Goal: Obtain resource: Download file/media

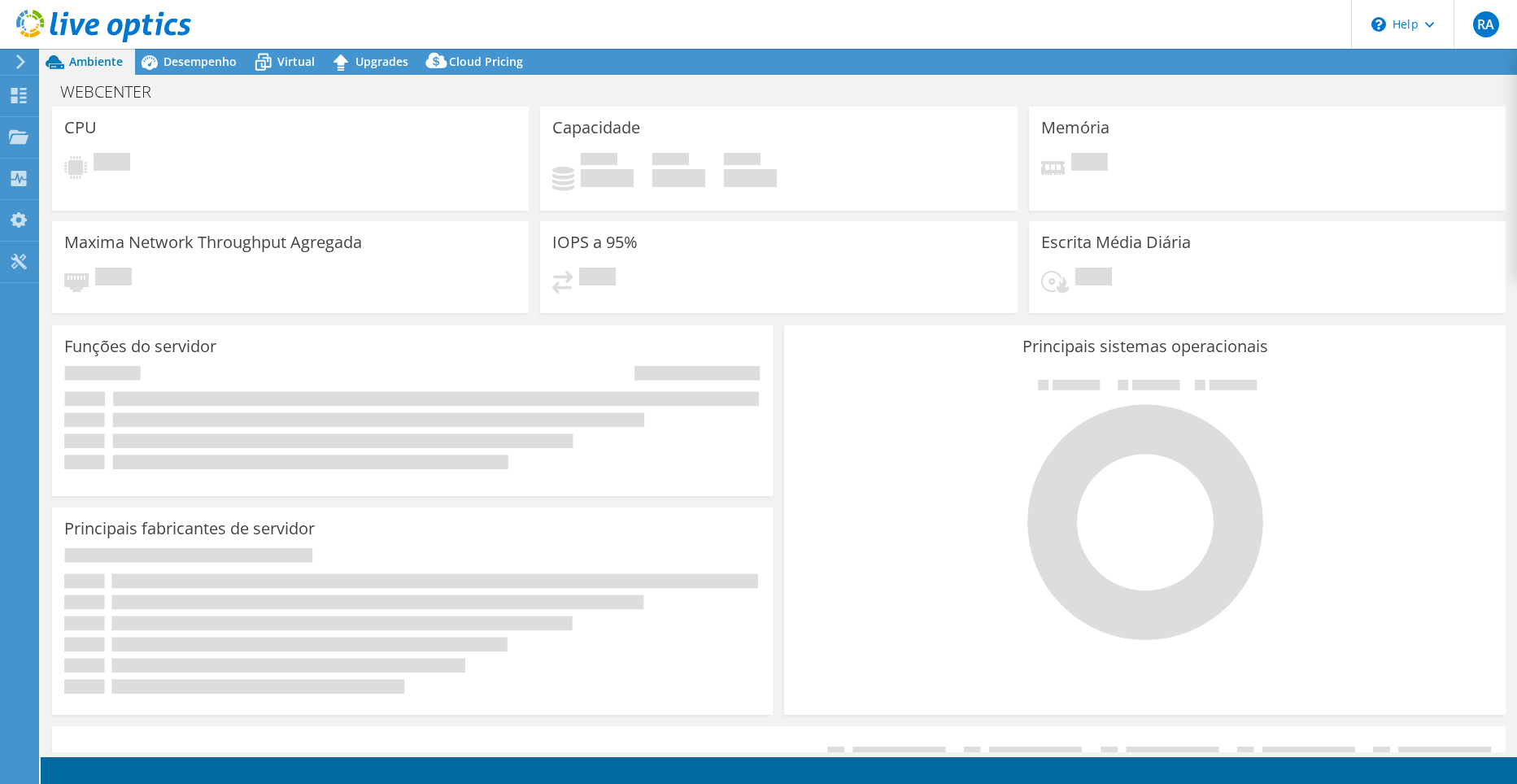
select select "USD"
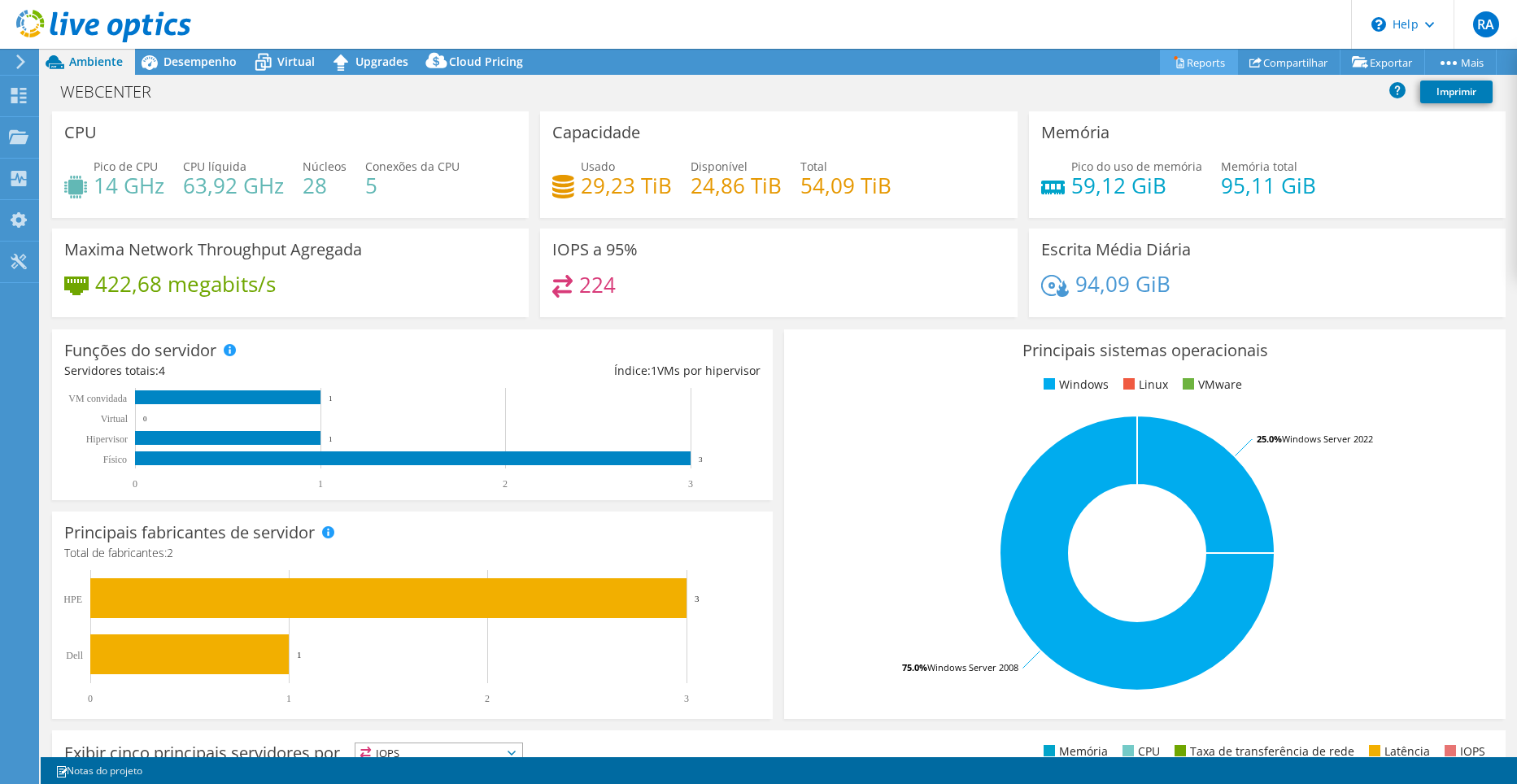
click at [1201, 54] on link "Reports" at bounding box center [1199, 62] width 78 height 25
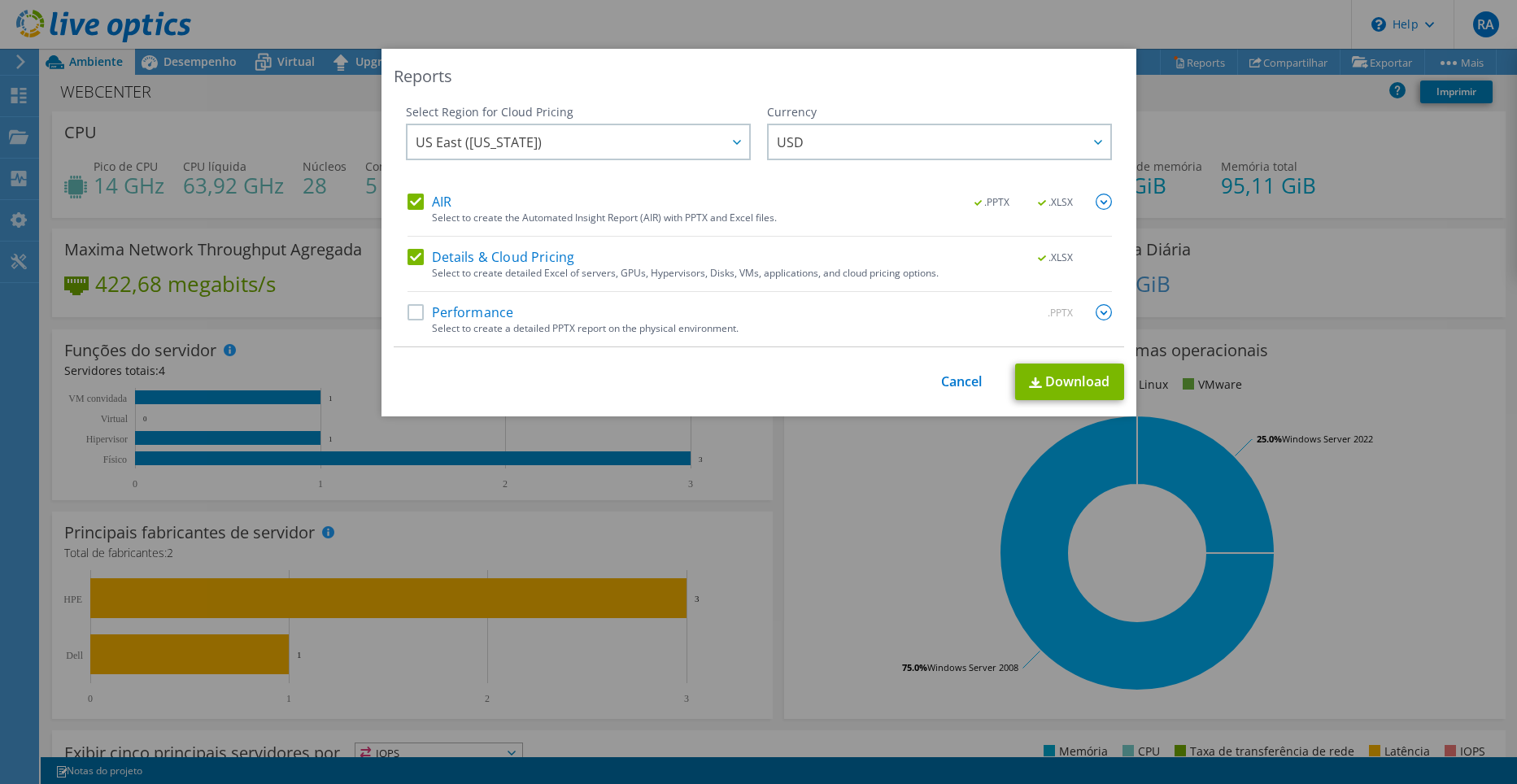
click at [408, 255] on label "Details & Cloud Pricing" at bounding box center [491, 256] width 167 height 16
click at [0, 0] on input "Details & Cloud Pricing" at bounding box center [0, 0] width 0 height 0
click at [942, 377] on link "Cancel" at bounding box center [962, 381] width 41 height 15
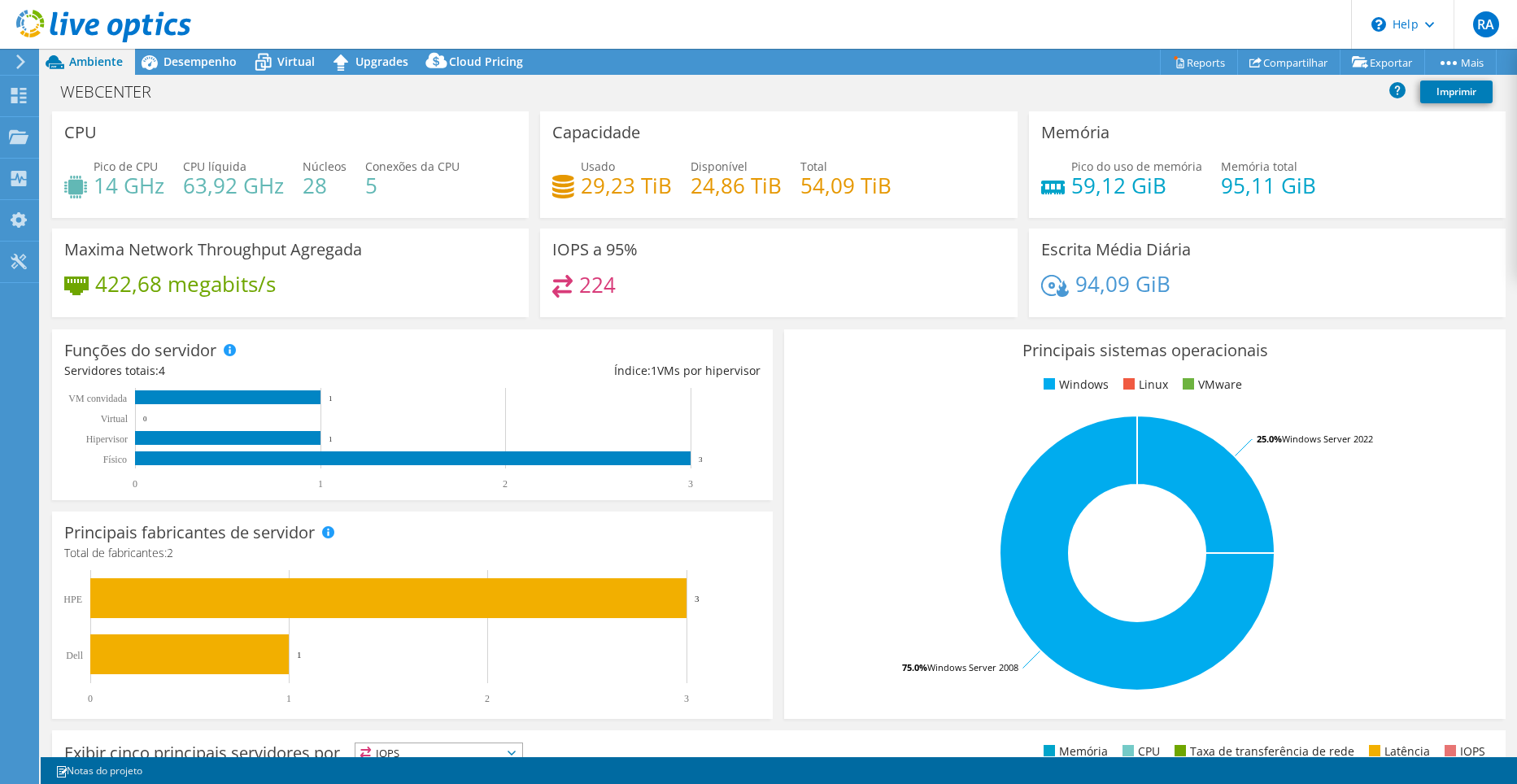
click at [380, 368] on div "Servidores totais: 4" at bounding box center [238, 370] width 348 height 18
click at [700, 147] on div "Capacidade Usado 29,23 TiB Disponível 24,86 TiB Total 54,09 TiB" at bounding box center [779, 164] width 477 height 106
click at [1458, 93] on link "Imprimir" at bounding box center [1456, 92] width 72 height 23
click at [1183, 60] on link "Reports" at bounding box center [1199, 62] width 78 height 25
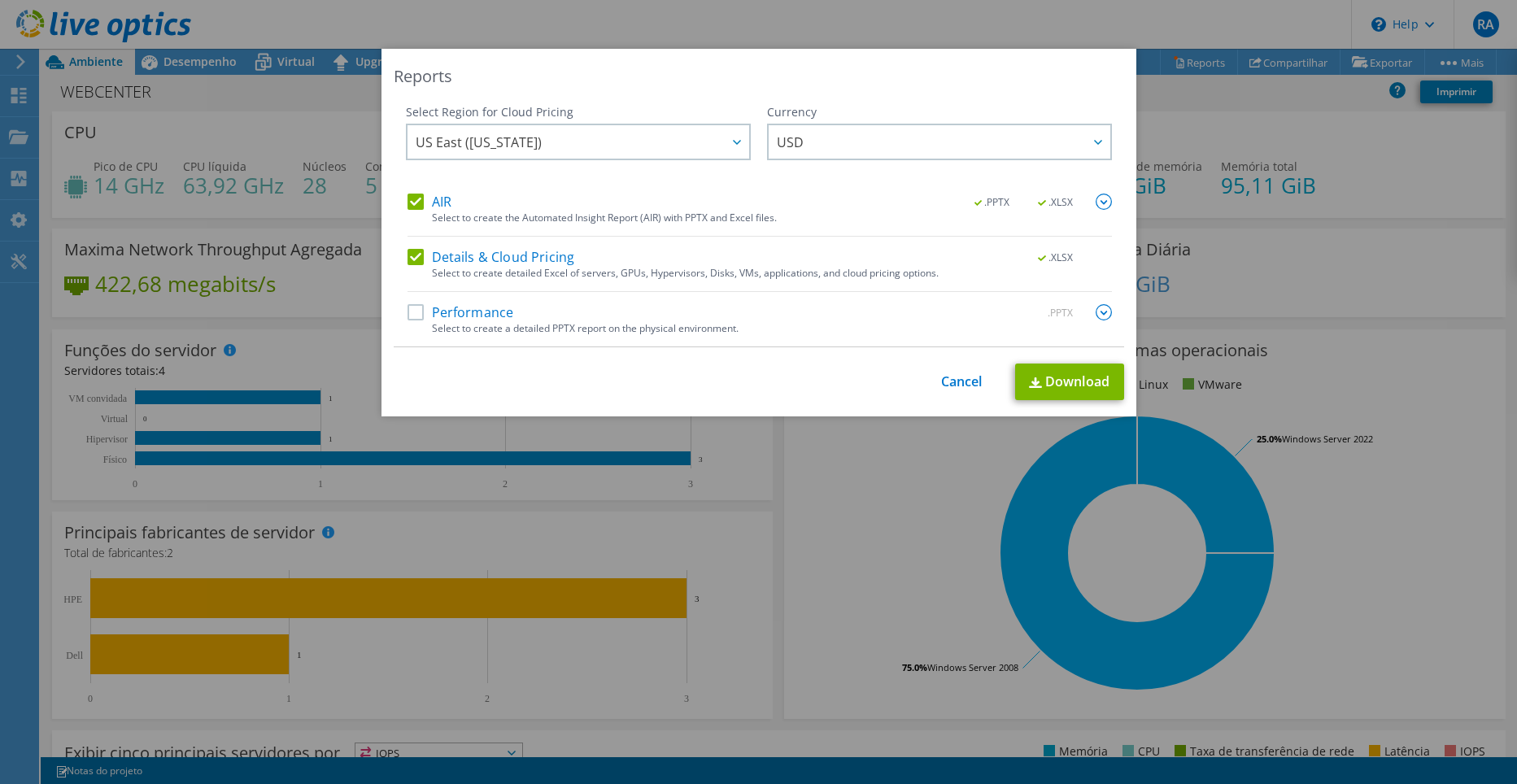
click at [408, 258] on label "Details & Cloud Pricing" at bounding box center [491, 256] width 167 height 16
click at [0, 0] on input "Details & Cloud Pricing" at bounding box center [0, 0] width 0 height 0
click at [1052, 378] on link "Download" at bounding box center [1070, 381] width 109 height 37
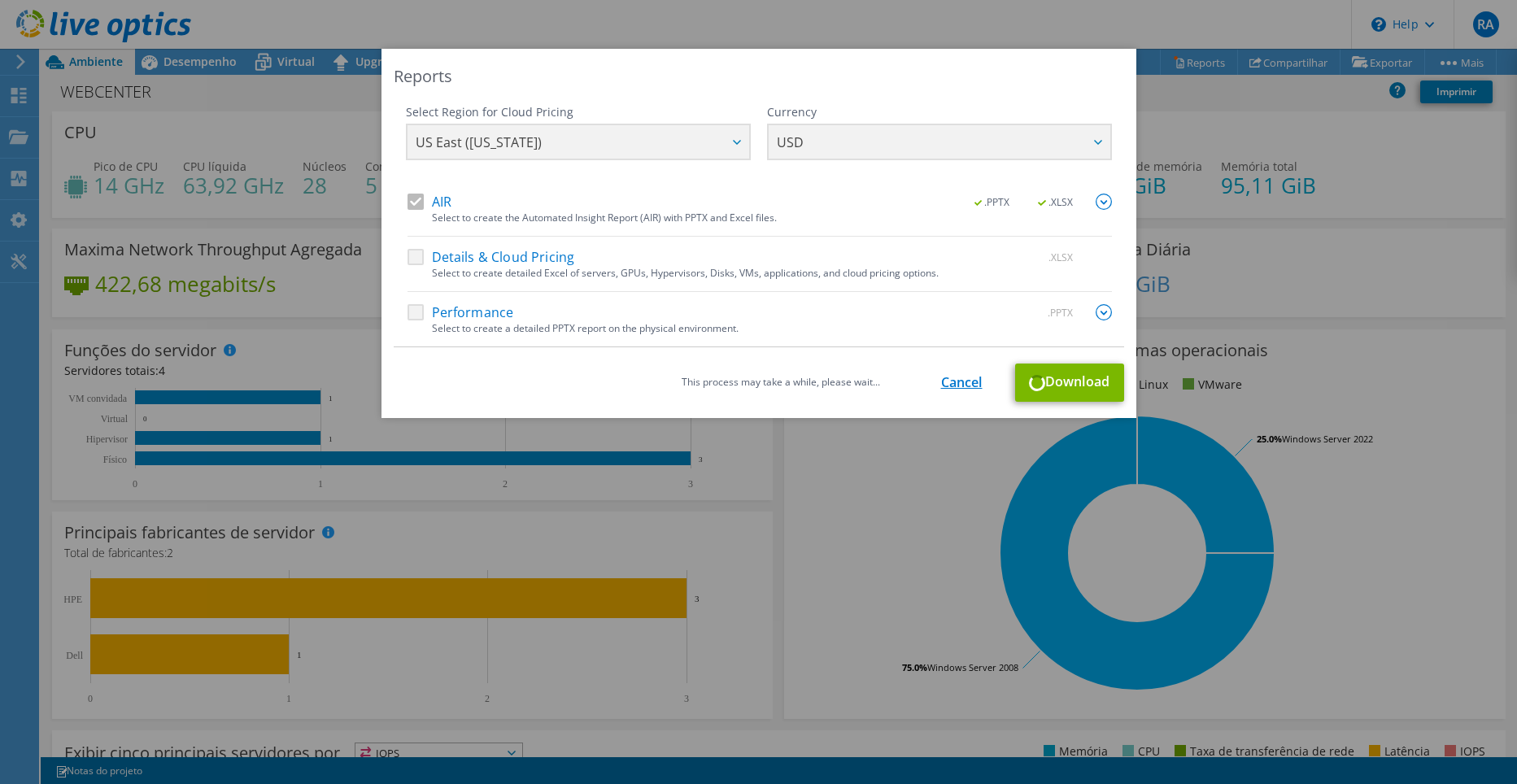
click at [947, 386] on link "Cancel" at bounding box center [962, 382] width 41 height 15
